Goal: Information Seeking & Learning: Learn about a topic

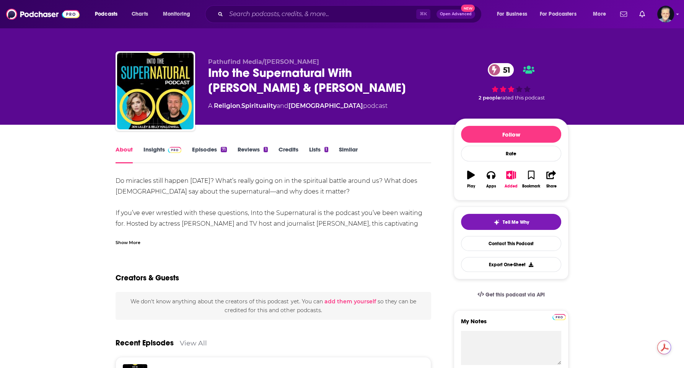
click at [163, 150] on link "Insights" at bounding box center [163, 155] width 38 height 18
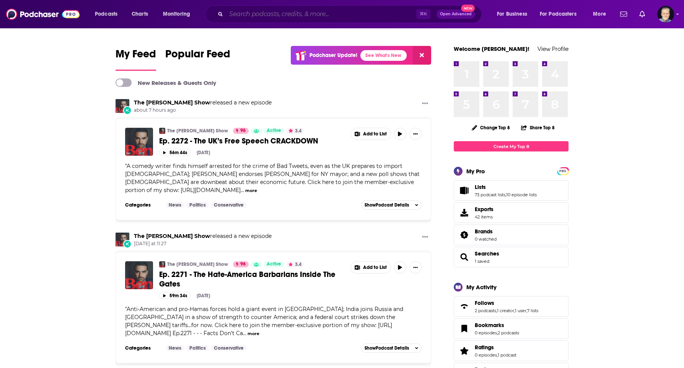
click at [241, 15] on input "Search podcasts, credits, & more..." at bounding box center [321, 14] width 190 height 12
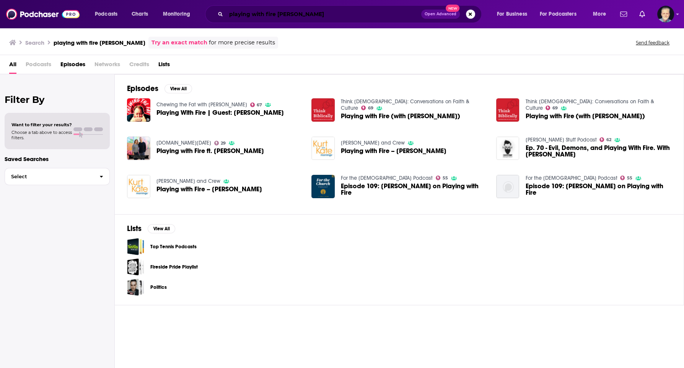
click at [277, 14] on input "playing with fire [PERSON_NAME]" at bounding box center [323, 14] width 195 height 12
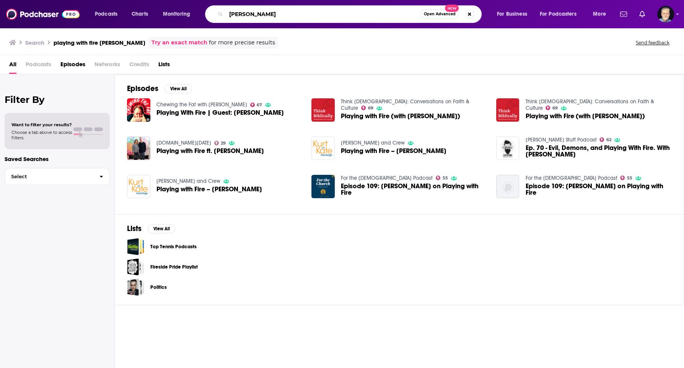
type input "[PERSON_NAME]"
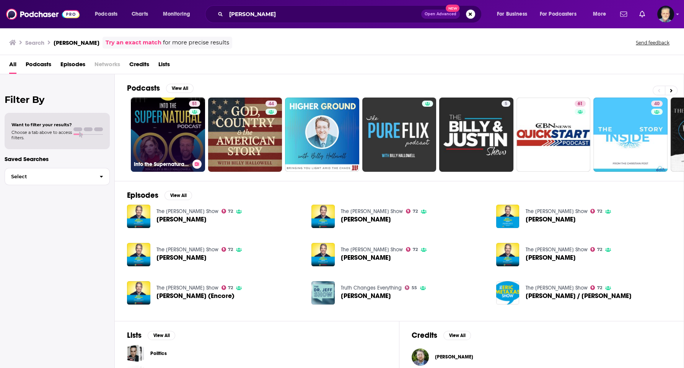
click at [171, 142] on link "51 Into the Supernatural With [PERSON_NAME] & [PERSON_NAME]" at bounding box center [168, 135] width 74 height 74
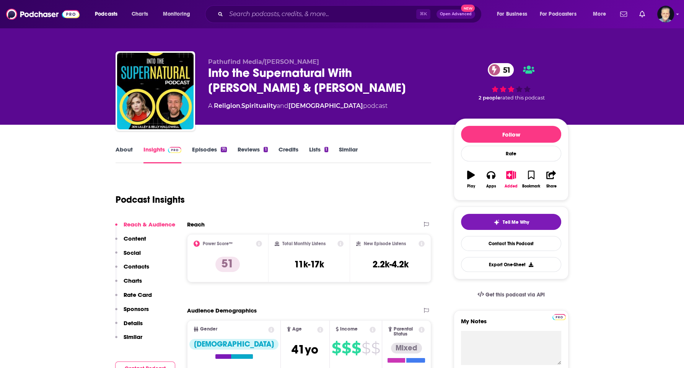
click at [206, 153] on link "Episodes 71" at bounding box center [209, 155] width 35 height 18
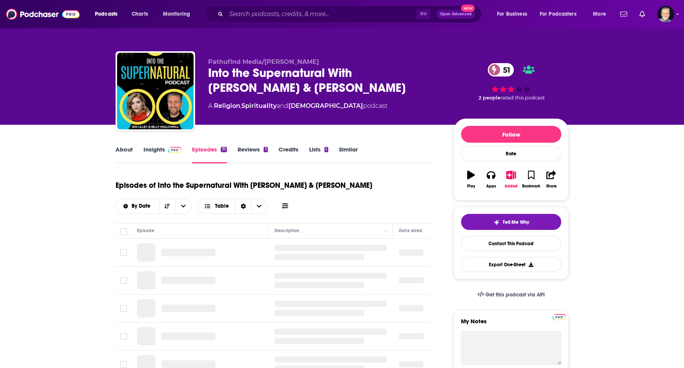
click at [159, 153] on link "Insights" at bounding box center [163, 155] width 38 height 18
